Goal: Transaction & Acquisition: Purchase product/service

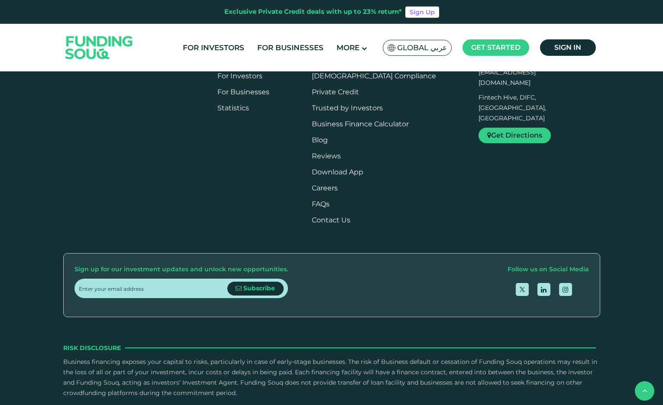
scroll to position [649, 0]
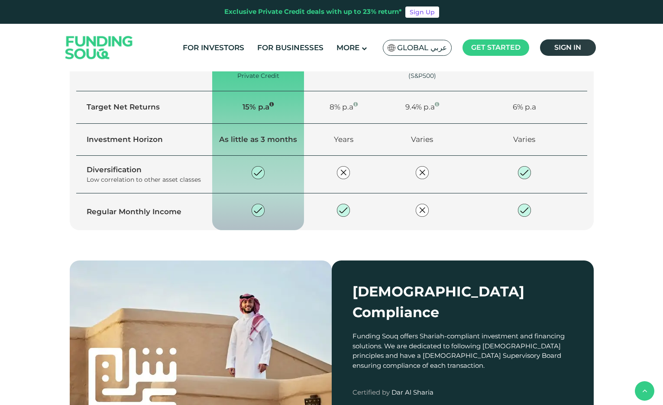
click at [571, 51] on span "Sign in" at bounding box center [567, 47] width 27 height 8
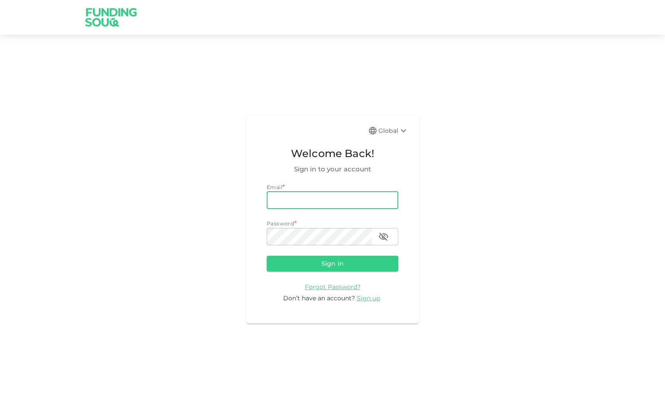
click at [306, 201] on input "email" at bounding box center [333, 200] width 132 height 17
type input "[EMAIL_ADDRESS][DOMAIN_NAME]"
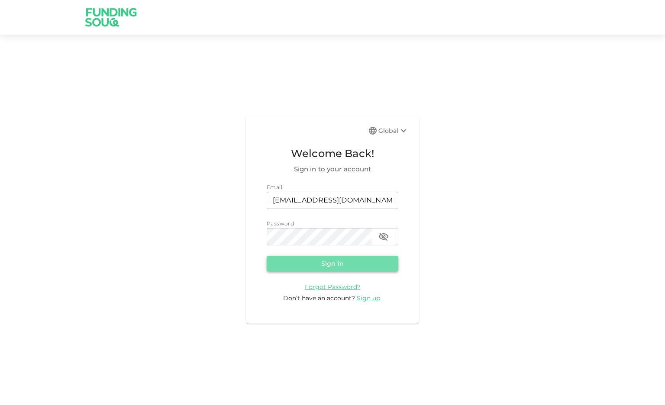
click at [330, 267] on button "Sign in" at bounding box center [333, 264] width 132 height 16
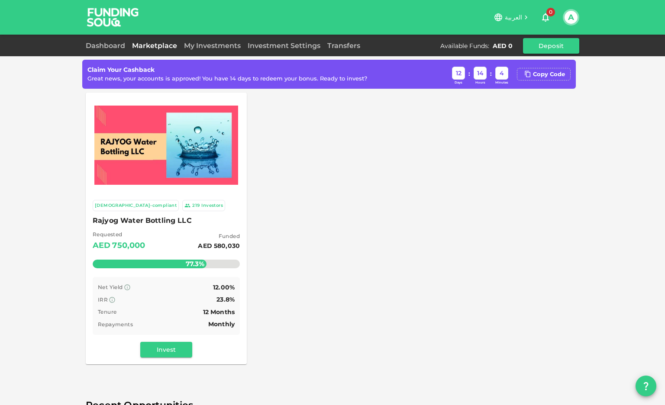
click at [326, 349] on div "Sharia-compliant 219 Investors Rajyog Water Bottling LLC Requested AED 750,000 …" at bounding box center [333, 229] width 494 height 272
click at [552, 75] on div "Copy Code" at bounding box center [549, 74] width 32 height 9
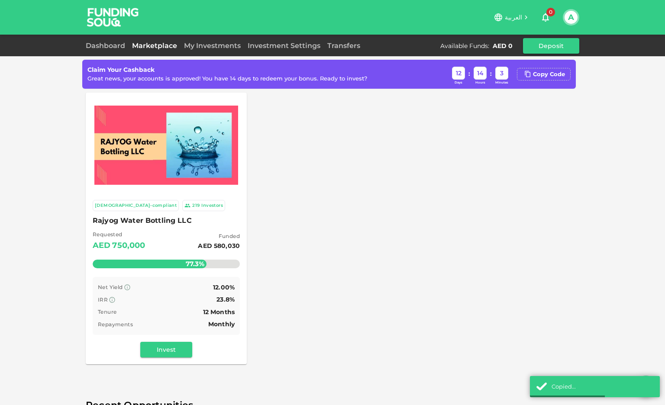
click at [141, 184] on img at bounding box center [166, 146] width 144 height 80
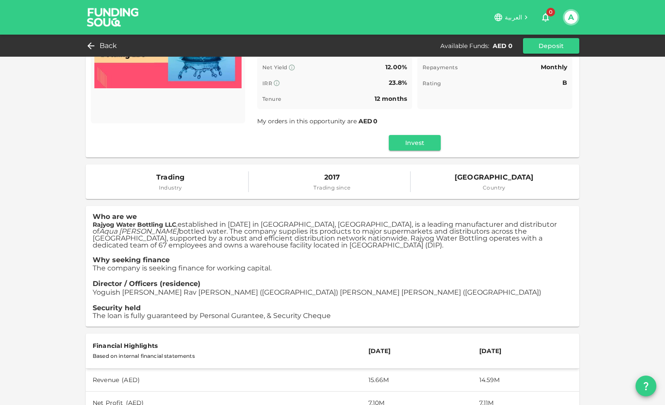
scroll to position [43, 0]
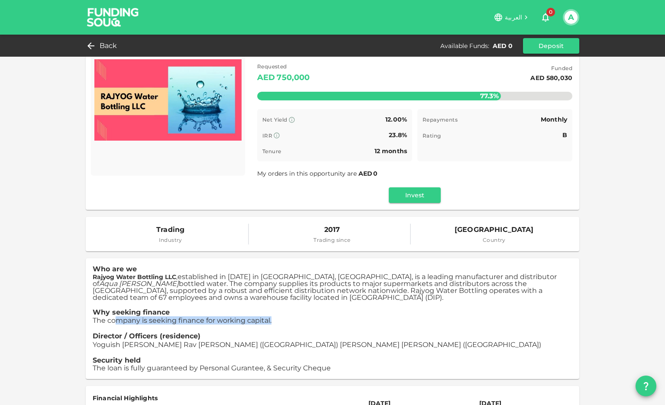
drag, startPoint x: 124, startPoint y: 322, endPoint x: 270, endPoint y: 322, distance: 145.9
click at [270, 322] on p "The company is seeking finance for working capital." at bounding box center [333, 320] width 480 height 8
click at [374, 327] on p at bounding box center [333, 329] width 480 height 8
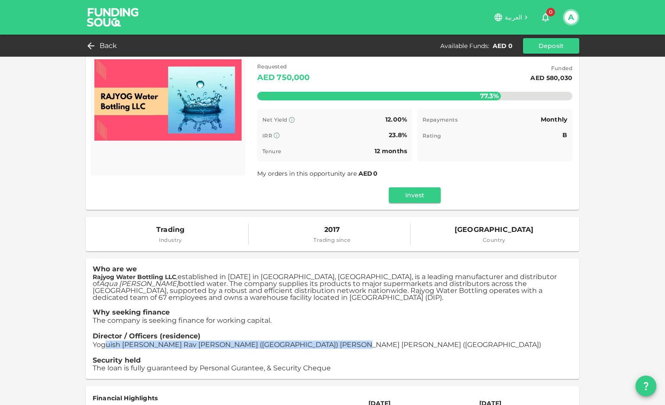
drag, startPoint x: 130, startPoint y: 345, endPoint x: 330, endPoint y: 342, distance: 200.5
click at [330, 342] on p "Yoguish Jagdish Rav Valaulikar (India) Rajesh Ashok Khaunte (India)" at bounding box center [333, 345] width 480 height 8
click at [298, 342] on span "Yoguish Jagdish Rav Valaulikar (India) Rajesh Ashok Khaunte (India)" at bounding box center [317, 345] width 449 height 8
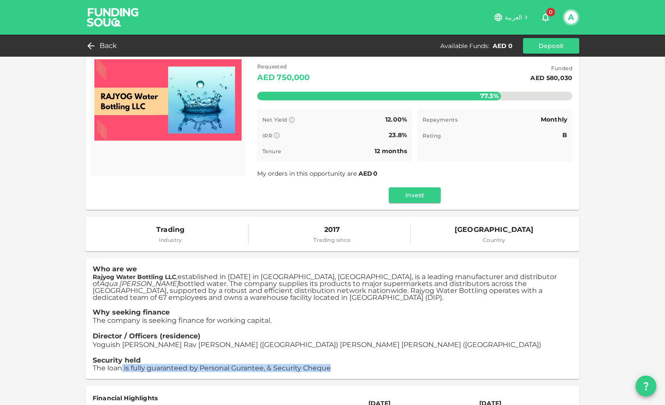
drag, startPoint x: 184, startPoint y: 369, endPoint x: 342, endPoint y: 370, distance: 158.0
click at [342, 370] on p "The loan is fully guaranteed by Personal Gurantee, & Security Cheque" at bounding box center [333, 369] width 480 height 8
click at [288, 369] on span "The loan is fully guaranteed by Personal Gurantee, & Security Cheque" at bounding box center [212, 368] width 238 height 8
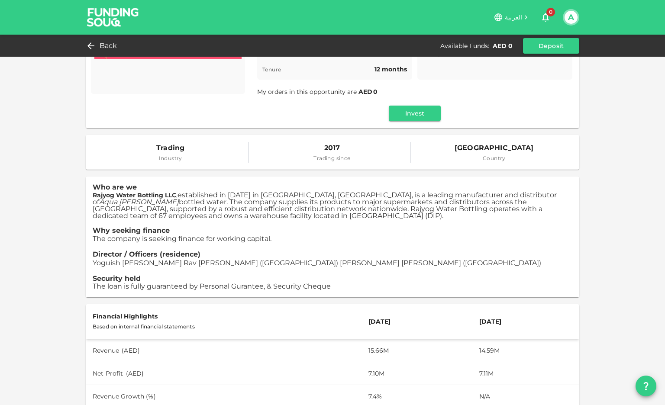
scroll to position [0, 0]
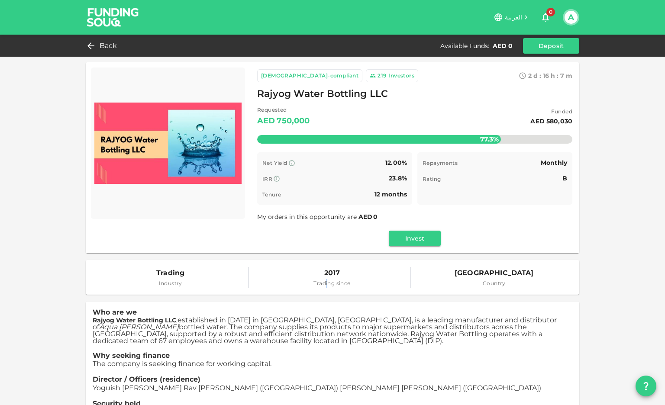
click at [323, 283] on span "Trading since" at bounding box center [331, 283] width 37 height 9
click at [484, 271] on span "United Arab Emirates" at bounding box center [494, 273] width 79 height 12
click at [407, 237] on button "Invest" at bounding box center [415, 239] width 52 height 16
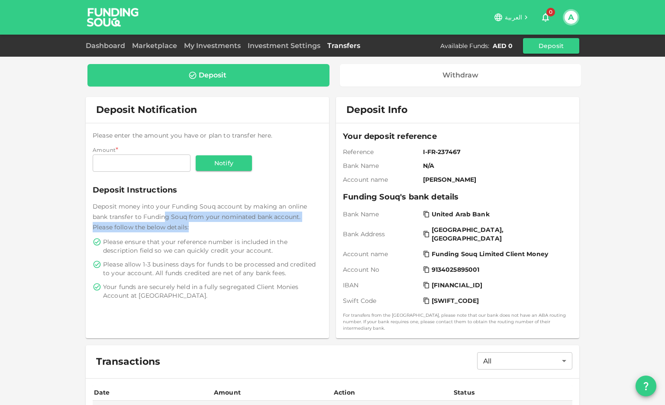
drag, startPoint x: 163, startPoint y: 216, endPoint x: 302, endPoint y: 227, distance: 139.4
click at [302, 227] on div "Deposit money into your Funding Souq account by making an online bank transfer …" at bounding box center [207, 216] width 229 height 31
click at [267, 231] on div "Deposit money into your Funding Souq account by making an online bank transfer …" at bounding box center [207, 216] width 229 height 31
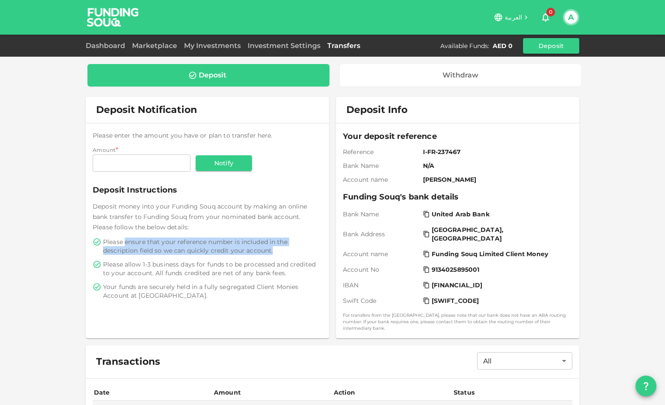
drag, startPoint x: 129, startPoint y: 242, endPoint x: 270, endPoint y: 246, distance: 140.8
click at [270, 246] on span "Please ensure that your reference number is included in the description field s…" at bounding box center [211, 246] width 217 height 17
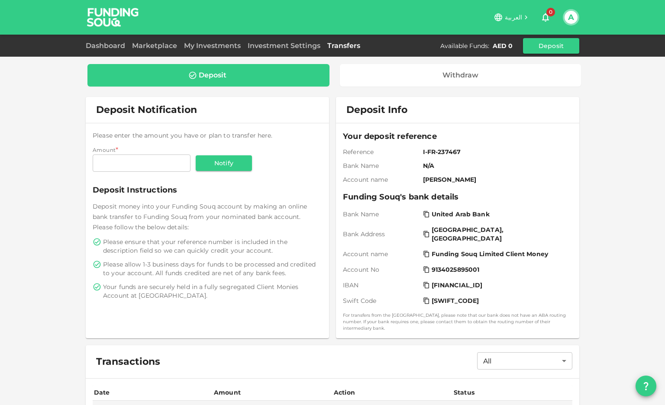
click at [258, 258] on div "Please ensure that your reference number is included in the description field s…" at bounding box center [207, 269] width 229 height 62
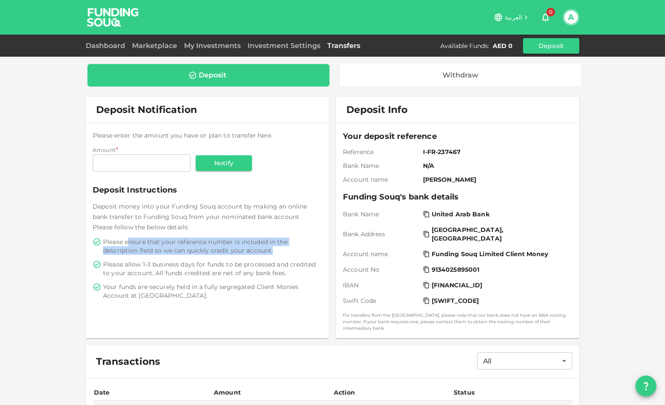
drag, startPoint x: 133, startPoint y: 242, endPoint x: 285, endPoint y: 250, distance: 151.8
click at [285, 250] on span "Please ensure that your reference number is included in the description field s…" at bounding box center [211, 246] width 217 height 17
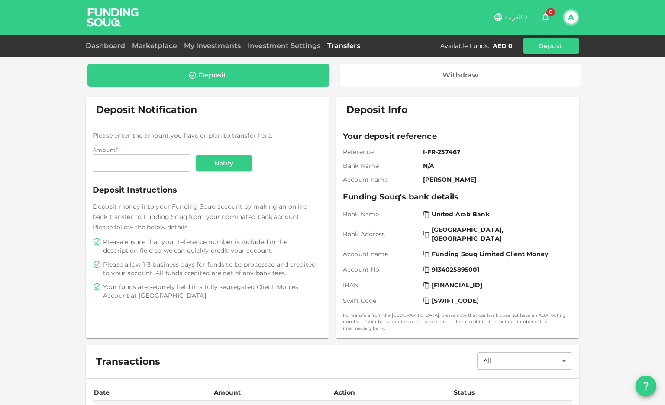
click at [276, 261] on span "Please allow 1-3 business days for funds to be processed and credited to your a…" at bounding box center [211, 268] width 217 height 17
drag, startPoint x: 185, startPoint y: 249, endPoint x: 287, endPoint y: 249, distance: 102.6
click at [287, 249] on span "Please ensure that your reference number is included in the description field s…" at bounding box center [211, 246] width 217 height 17
click at [282, 261] on span "Please allow 1-3 business days for funds to be processed and credited to your a…" at bounding box center [211, 268] width 217 height 17
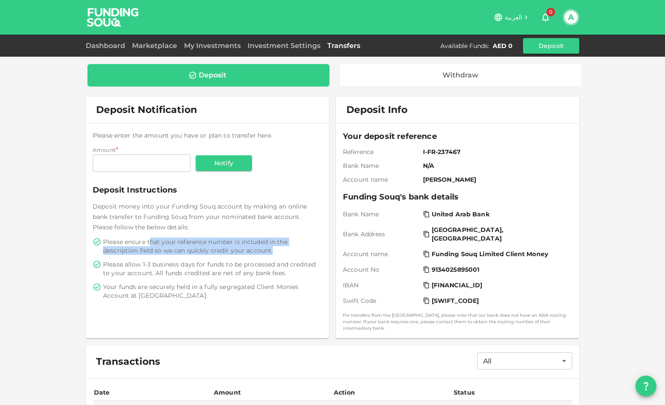
drag, startPoint x: 149, startPoint y: 241, endPoint x: 278, endPoint y: 253, distance: 128.7
click at [278, 253] on span "Please ensure that your reference number is included in the description field s…" at bounding box center [211, 246] width 217 height 17
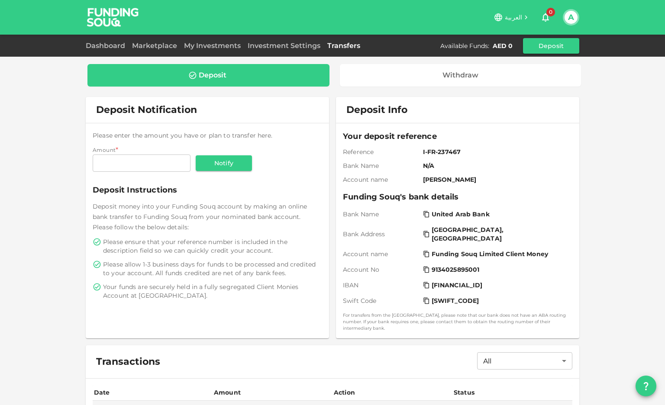
click at [268, 268] on span "Please allow 1-3 business days for funds to be processed and credited to your a…" at bounding box center [211, 268] width 217 height 17
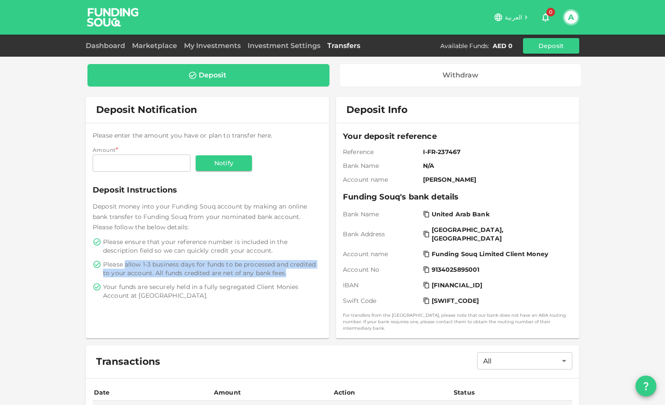
drag, startPoint x: 175, startPoint y: 262, endPoint x: 298, endPoint y: 274, distance: 124.0
click at [298, 274] on span "Please allow 1-3 business days for funds to be processed and credited to your a…" at bounding box center [211, 268] width 217 height 17
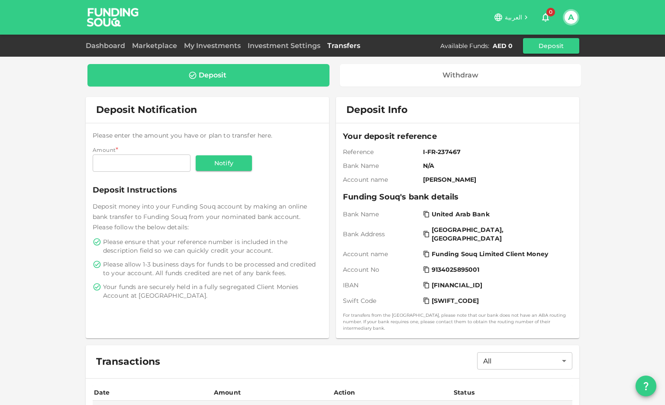
click at [294, 287] on span "Your funds are securely held in a fully segregated Client Monies Account at Uni…" at bounding box center [211, 291] width 217 height 17
click at [133, 161] on input "Amount" at bounding box center [142, 163] width 98 height 17
click at [141, 164] on input "Amount" at bounding box center [142, 163] width 98 height 17
click at [147, 164] on input "Amount" at bounding box center [142, 163] width 98 height 17
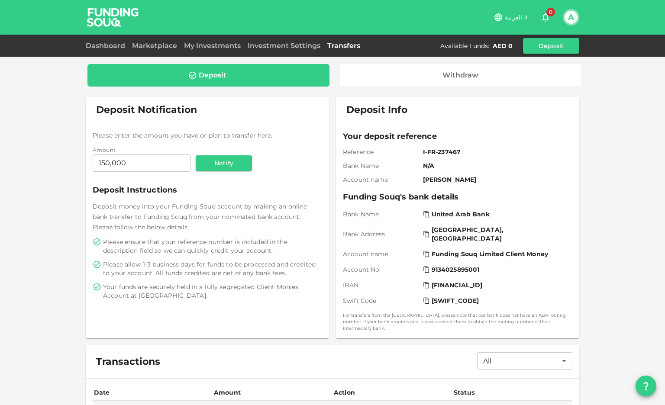
click at [236, 230] on div "Deposit money into your Funding Souq account by making an online bank transfer …" at bounding box center [207, 216] width 229 height 31
drag, startPoint x: 139, startPoint y: 166, endPoint x: 35, endPoint y: 160, distance: 104.1
click at [35, 161] on div "Deposit Withdraw Deposit Notification Please enter the amount you have or plan …" at bounding box center [332, 251] width 665 height 502
type input "100,000"
click at [146, 254] on span "Please ensure that your reference number is included in the description field s…" at bounding box center [211, 246] width 217 height 17
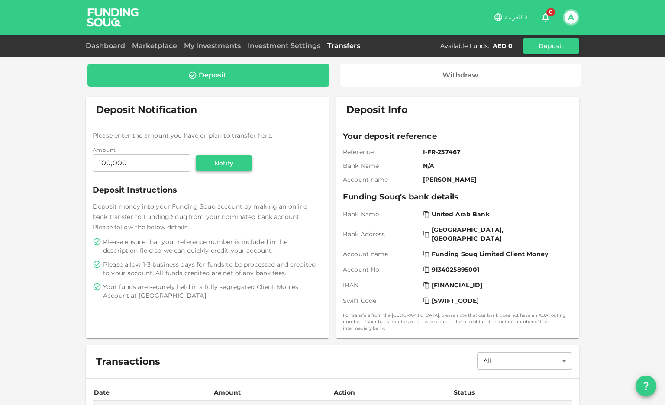
click at [227, 166] on button "Notify" at bounding box center [224, 163] width 56 height 16
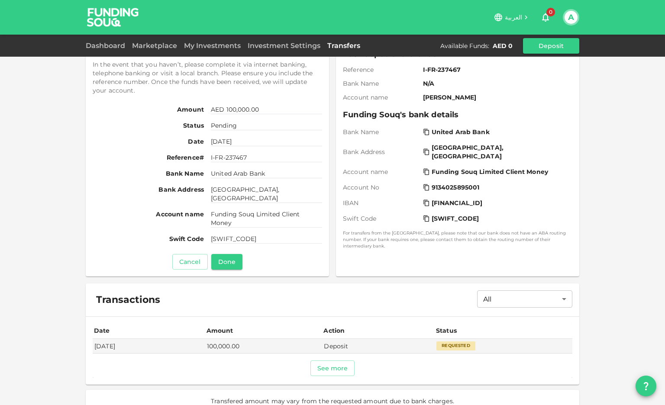
scroll to position [95, 0]
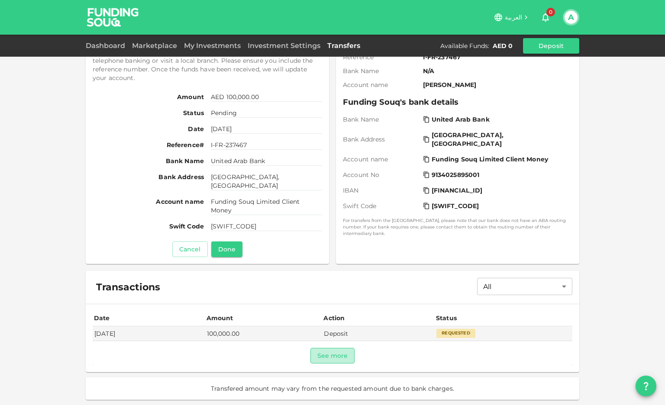
click at [328, 360] on button "See more" at bounding box center [332, 356] width 45 height 16
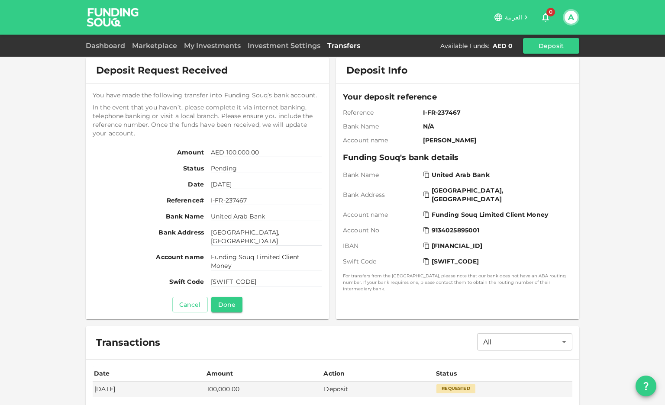
scroll to position [0, 0]
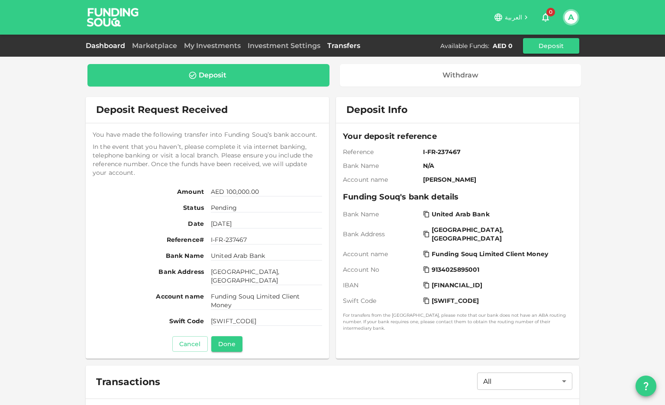
click at [99, 47] on link "Dashboard" at bounding box center [107, 46] width 43 height 8
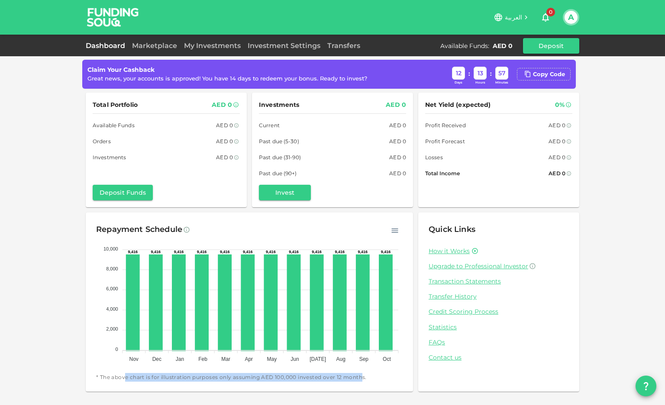
drag, startPoint x: 124, startPoint y: 378, endPoint x: 361, endPoint y: 379, distance: 236.4
click at [361, 379] on span "* The above chart is for illustration purposes only assuming AED 100,000 invest…" at bounding box center [249, 377] width 307 height 9
click at [371, 379] on span "* The above chart is for illustration purposes only assuming AED 100,000 invest…" at bounding box center [249, 377] width 307 height 9
click at [556, 78] on div "Copy Code" at bounding box center [544, 74] width 54 height 13
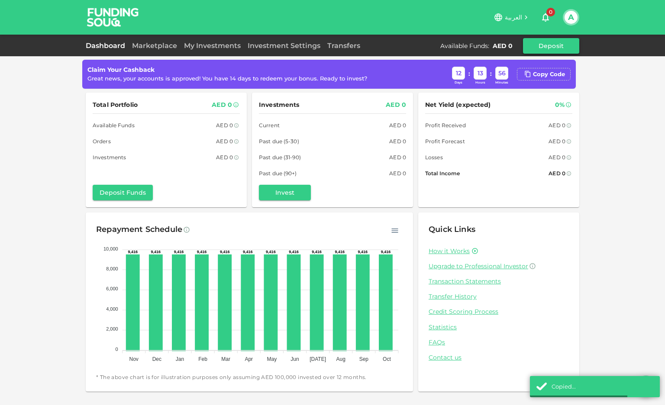
click at [545, 48] on button "Deposit" at bounding box center [551, 46] width 56 height 16
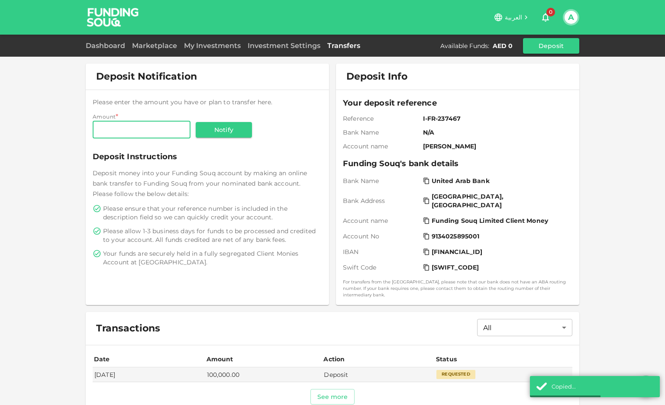
scroll to position [68, 0]
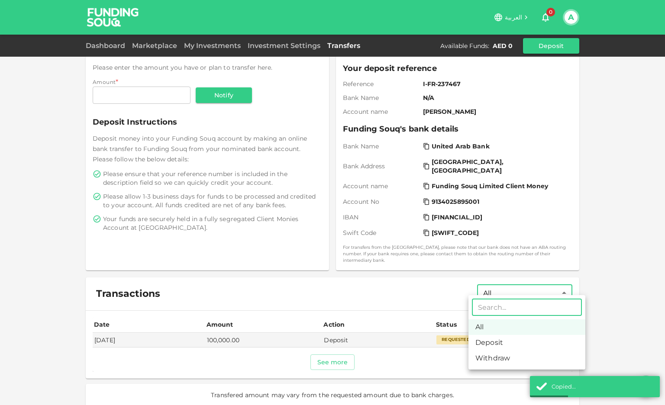
click at [509, 295] on body "العربية 0 A Dashboard Marketplace My Investments Investment Settings Transfers …" at bounding box center [332, 202] width 665 height 405
click at [381, 298] on div at bounding box center [332, 202] width 665 height 405
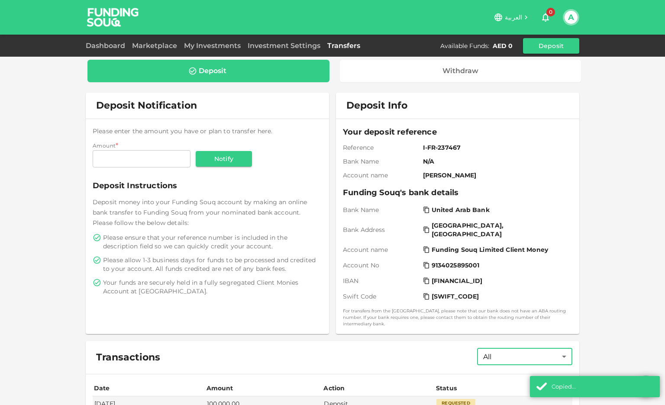
scroll to position [0, 0]
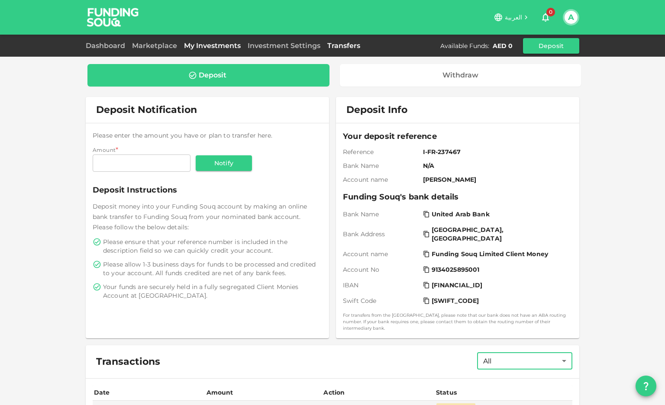
click at [202, 46] on link "My Investments" at bounding box center [213, 46] width 64 height 8
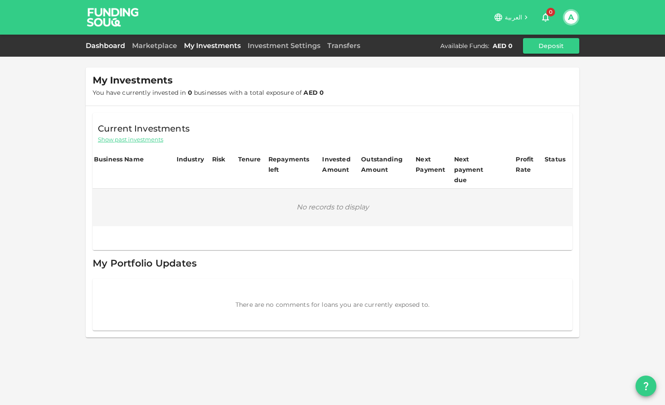
click at [95, 44] on link "Dashboard" at bounding box center [107, 46] width 43 height 8
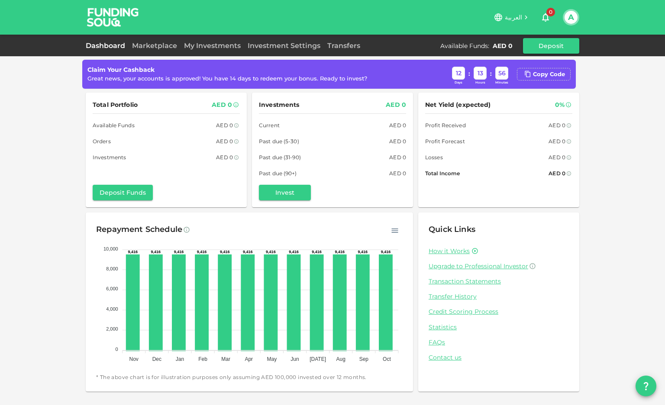
click at [88, 18] on img at bounding box center [113, 17] width 65 height 34
click at [395, 232] on icon "button" at bounding box center [395, 230] width 9 height 9
click at [538, 242] on div "Quick Links How it Works Upgrade to Professional Investor Transaction Statement…" at bounding box center [499, 292] width 140 height 139
click at [294, 193] on button "Invest" at bounding box center [285, 193] width 52 height 16
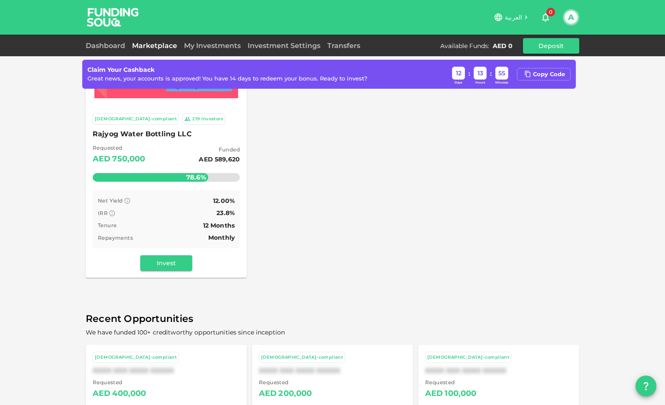
scroll to position [200, 0]
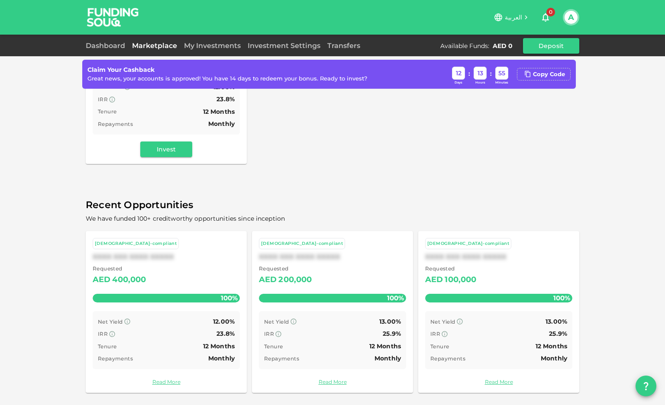
click at [640, 388] on button "question" at bounding box center [646, 386] width 21 height 21
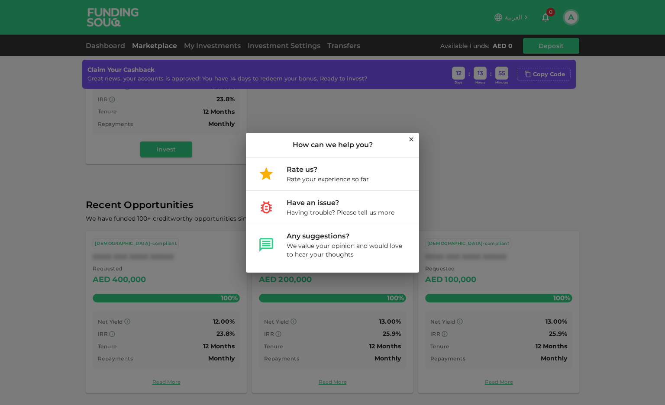
click at [408, 140] on icon at bounding box center [411, 139] width 7 height 7
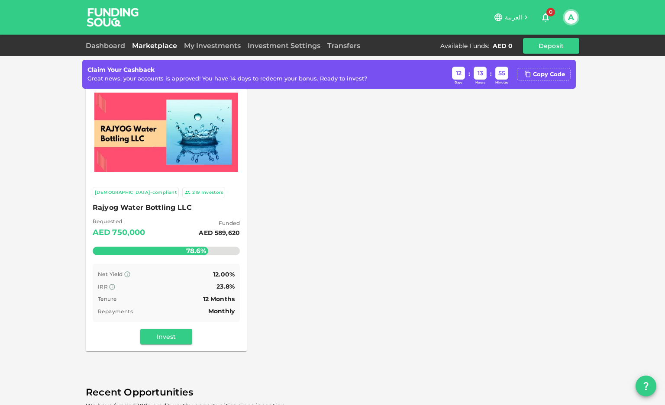
scroll to position [0, 0]
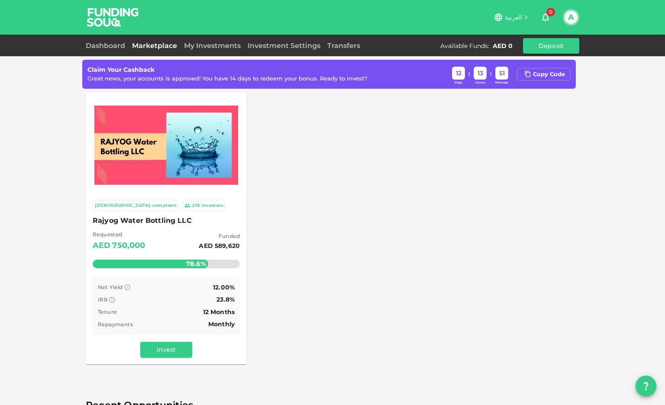
click at [569, 18] on button "A" at bounding box center [571, 17] width 13 height 13
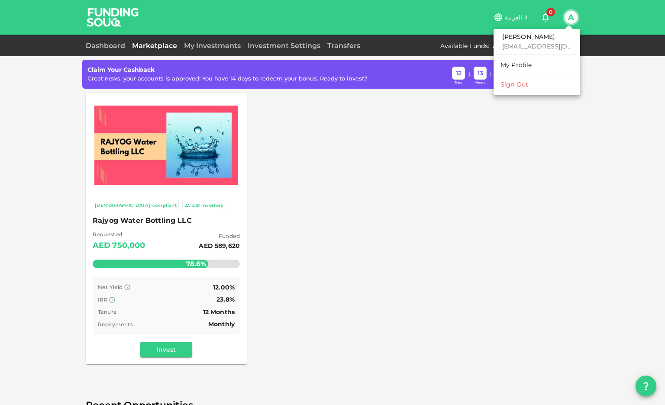
click at [518, 87] on div "Sign Out" at bounding box center [514, 84] width 28 height 9
